Goal: Navigation & Orientation: Find specific page/section

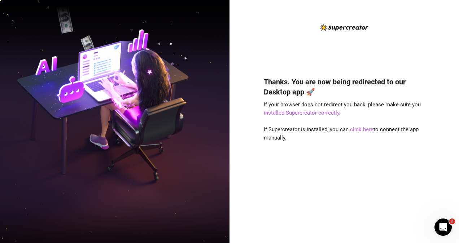
click at [363, 130] on link "click here" at bounding box center [361, 129] width 23 height 6
